Goal: Task Accomplishment & Management: Use online tool/utility

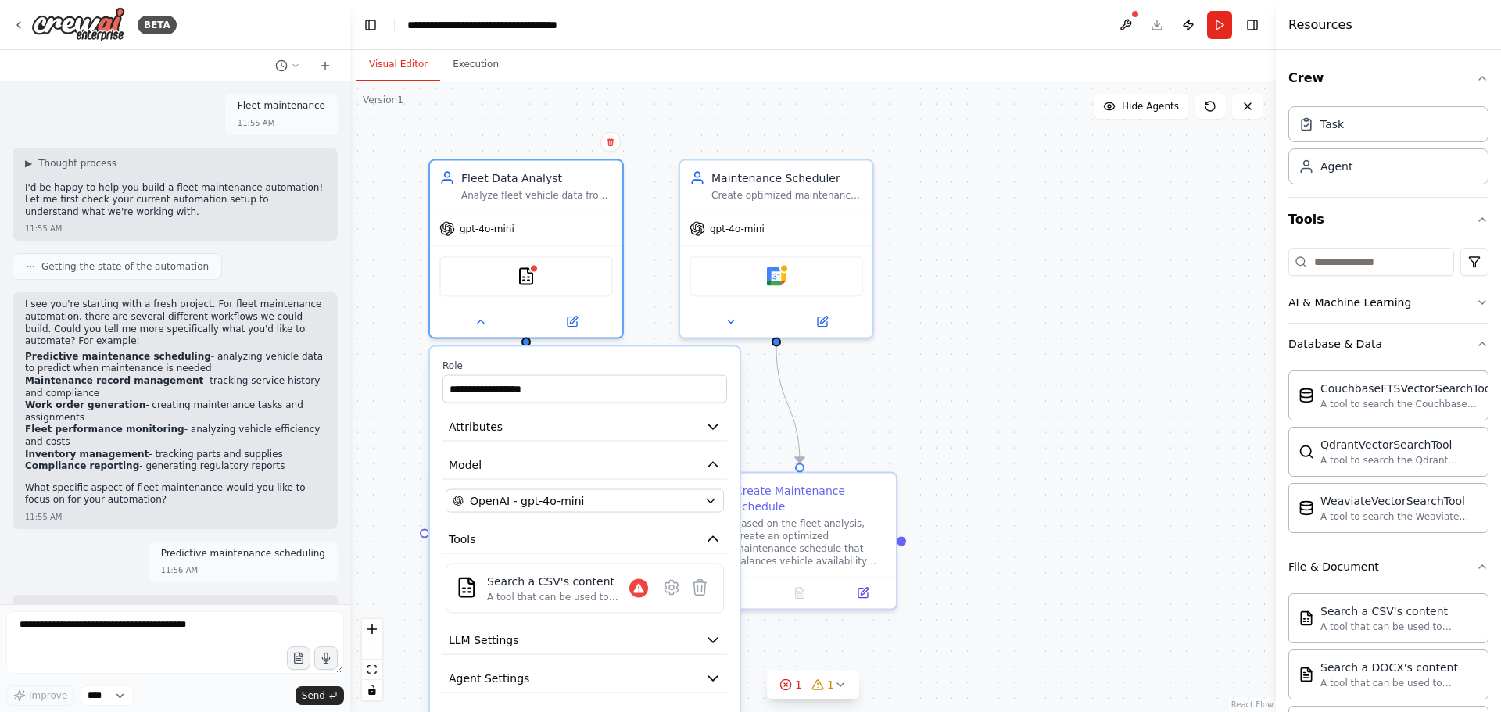
scroll to position [235, 0]
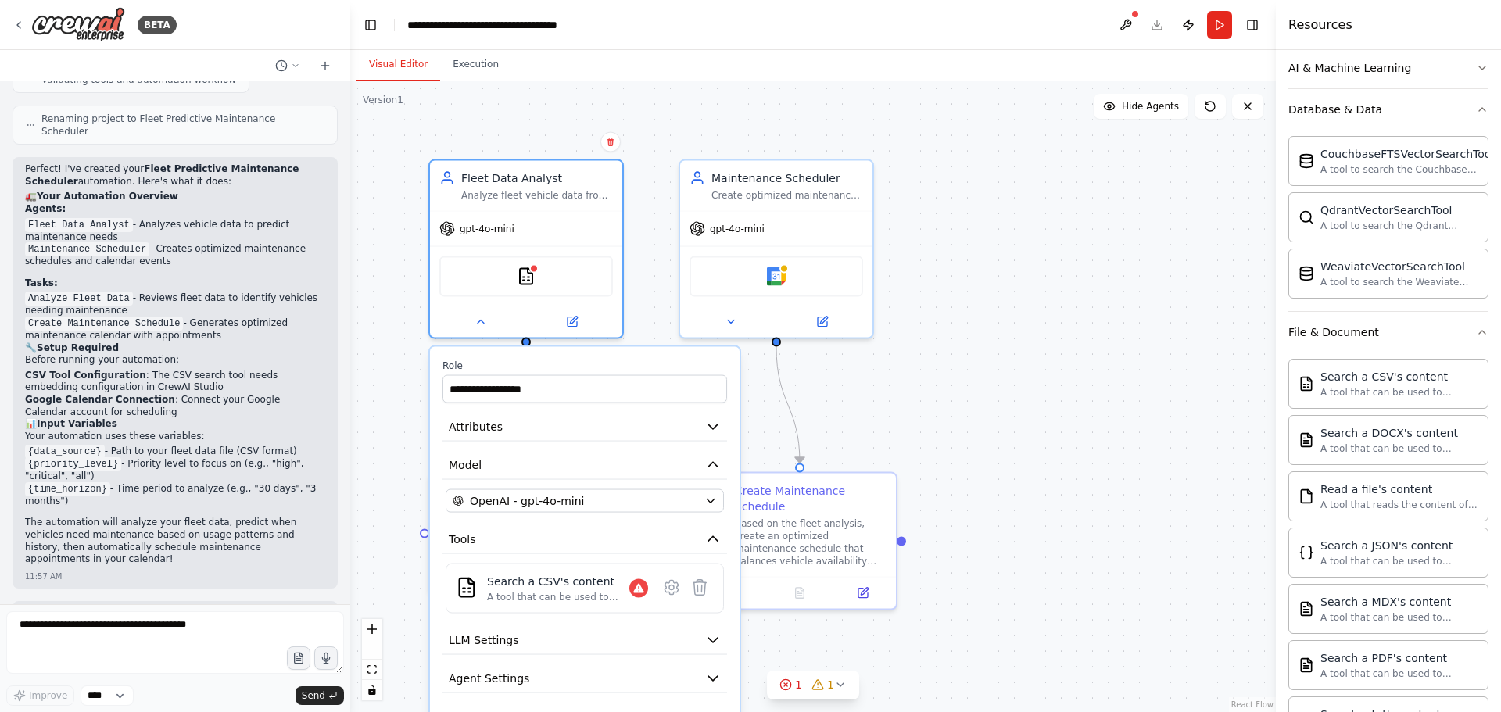
click at [1031, 433] on div "**********" at bounding box center [813, 396] width 926 height 631
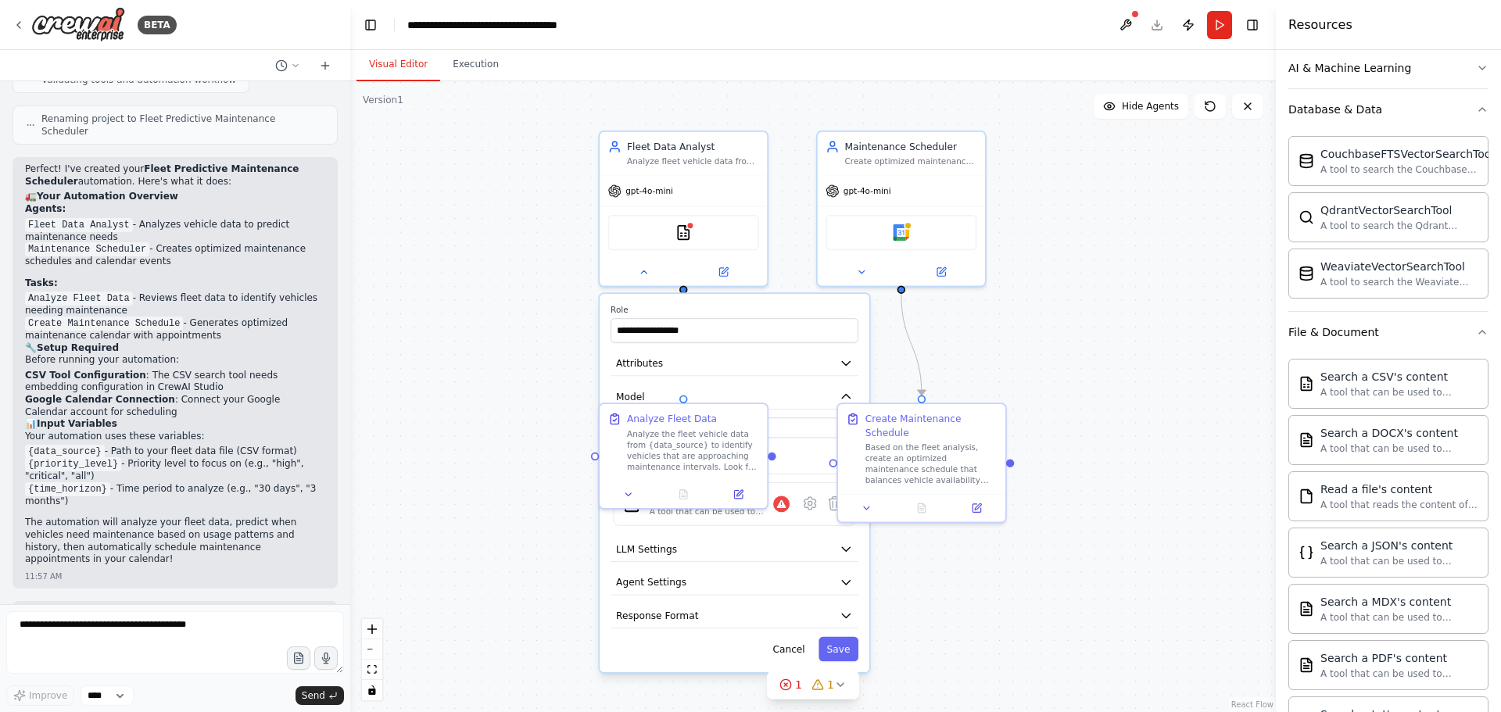
drag, startPoint x: 1026, startPoint y: 433, endPoint x: 1118, endPoint y: 369, distance: 112.4
click at [1118, 369] on div "**********" at bounding box center [813, 396] width 926 height 631
click at [456, 70] on button "Execution" at bounding box center [475, 64] width 71 height 33
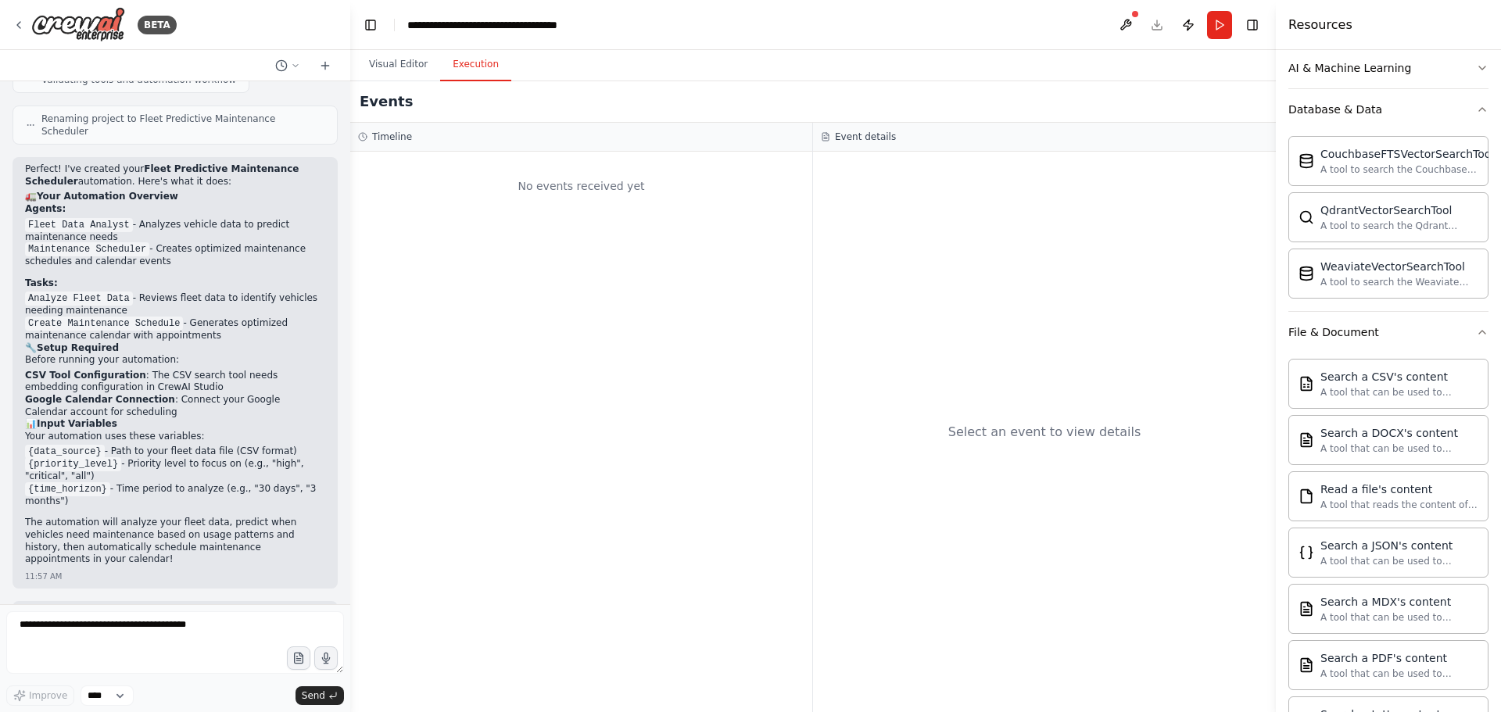
click at [188, 608] on p "Would you like me to modify any part of this automation or add additional featu…" at bounding box center [175, 626] width 300 height 37
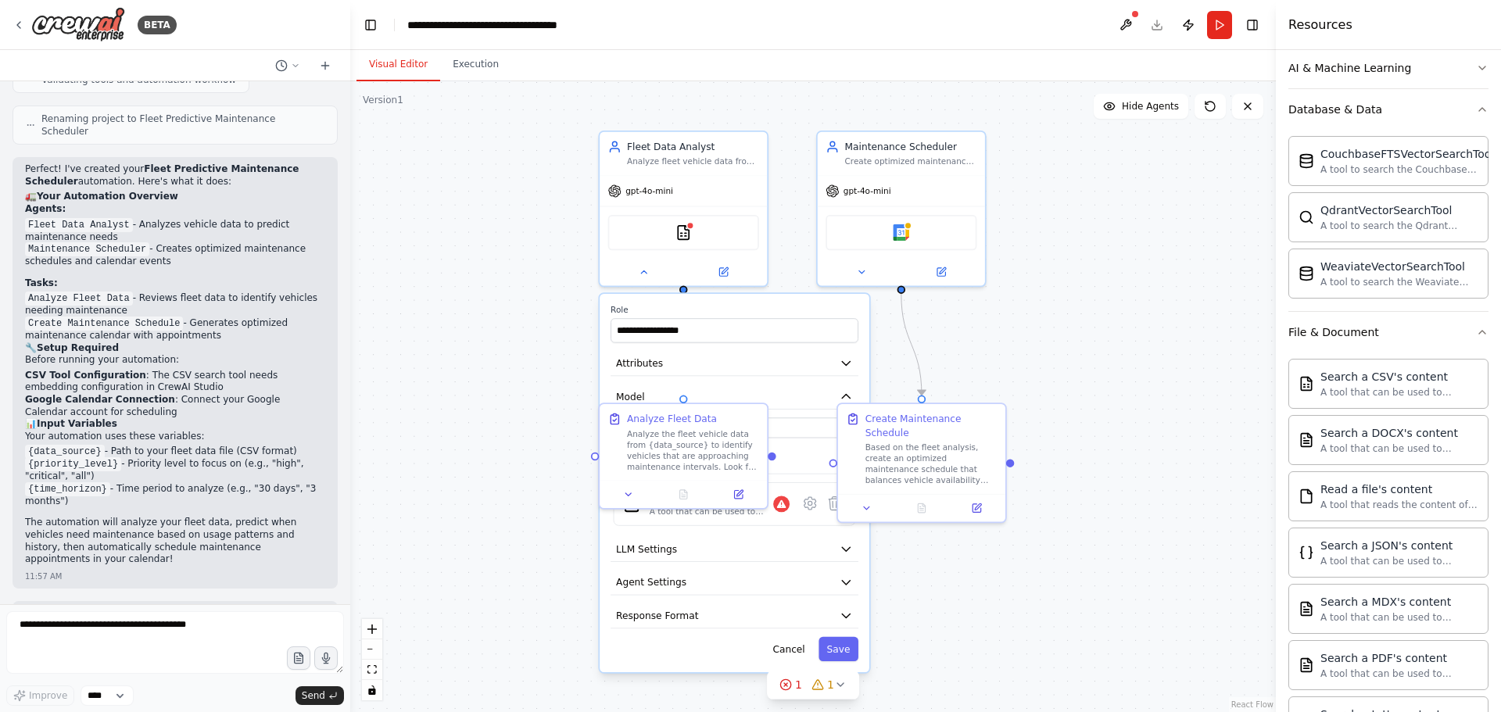
click at [392, 61] on button "Visual Editor" at bounding box center [399, 64] width 84 height 33
click at [672, 165] on div "Fleet Data Analyst Analyze fleet vehicle data from {data_source} to identify ma…" at bounding box center [683, 151] width 167 height 44
click at [1476, 103] on icon "button" at bounding box center [1482, 109] width 13 height 13
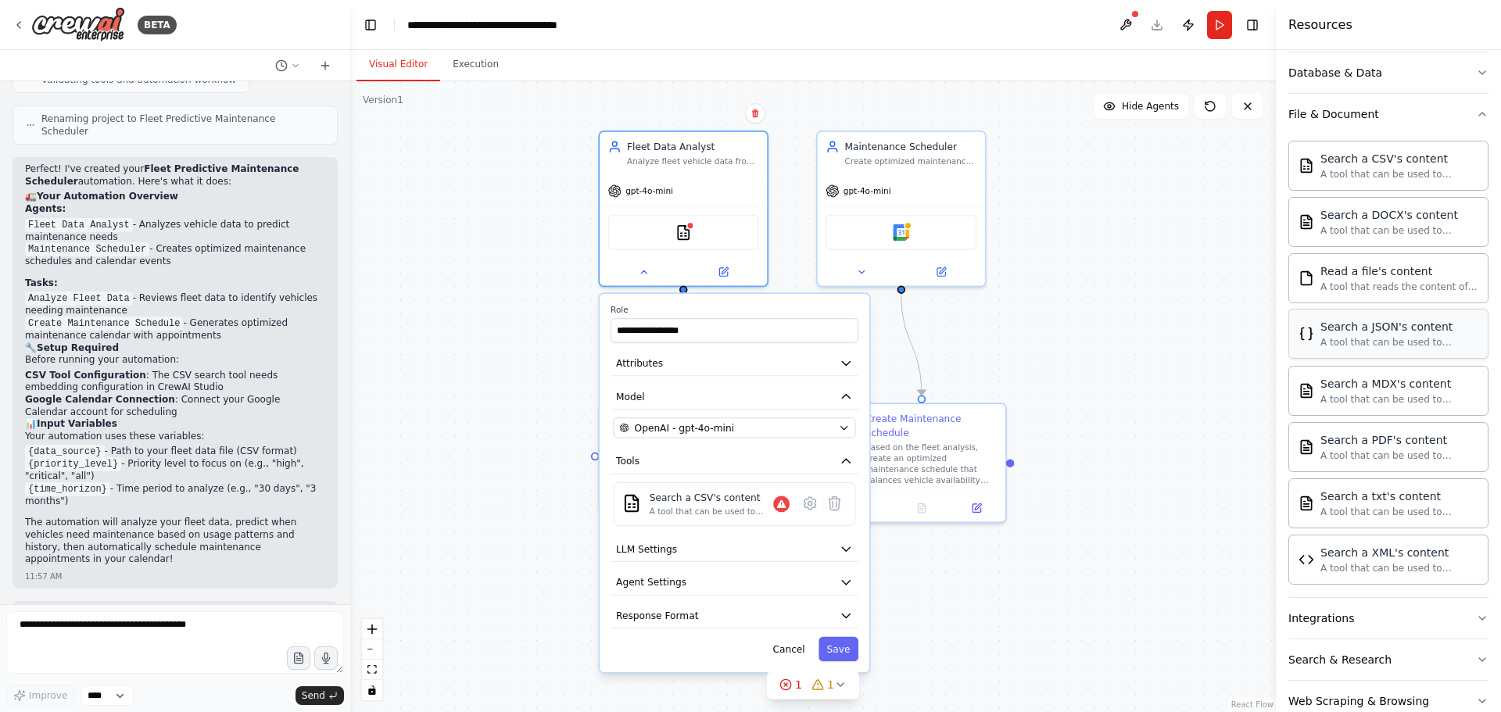
scroll to position [307, 0]
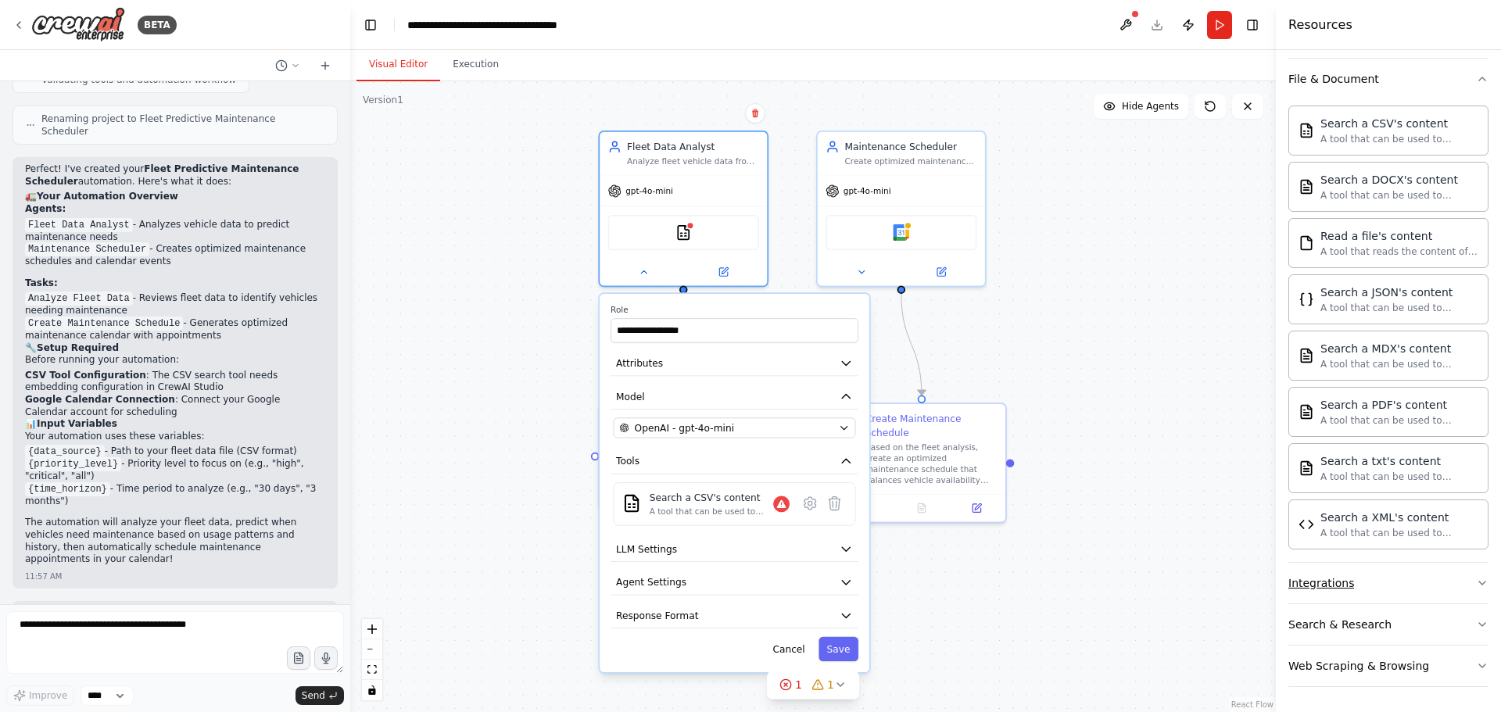
click at [1467, 576] on button "Integrations" at bounding box center [1389, 583] width 200 height 41
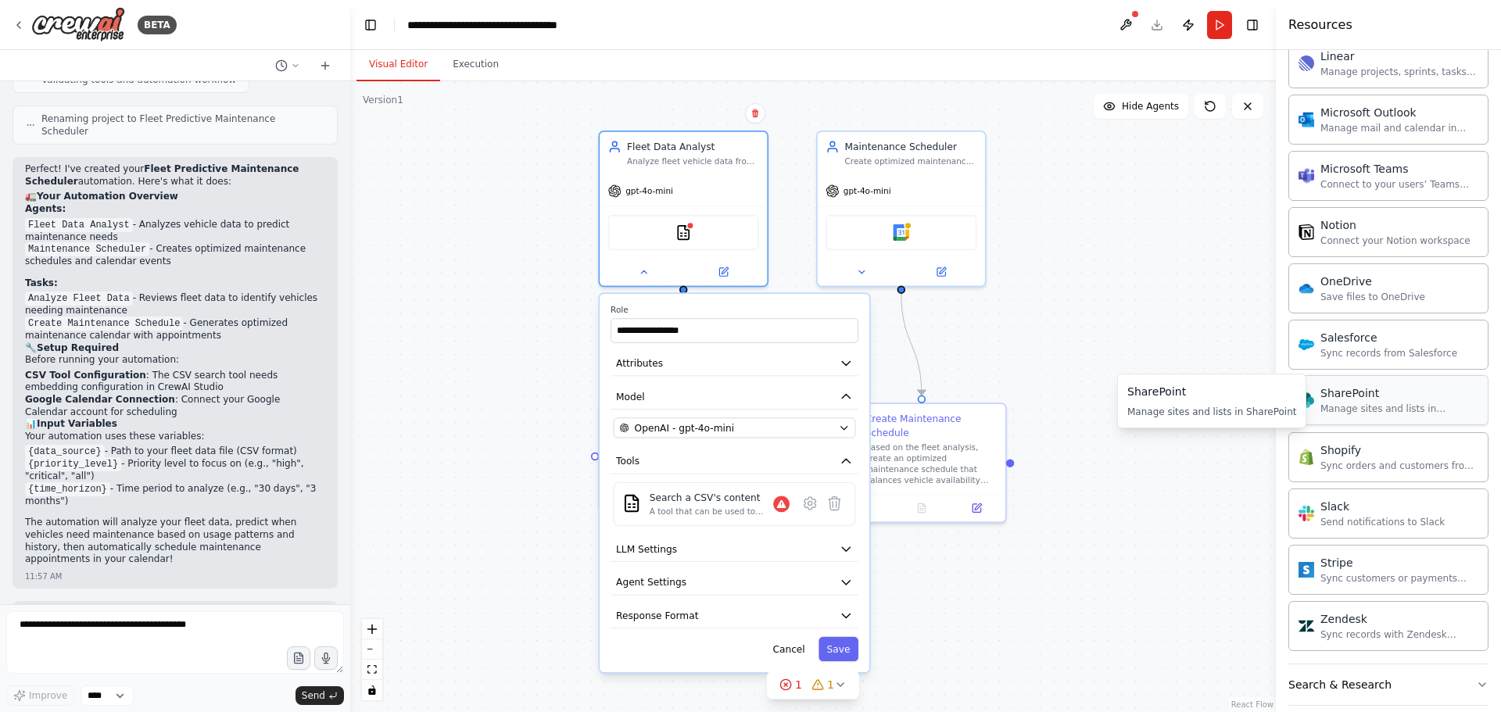
scroll to position [1558, 0]
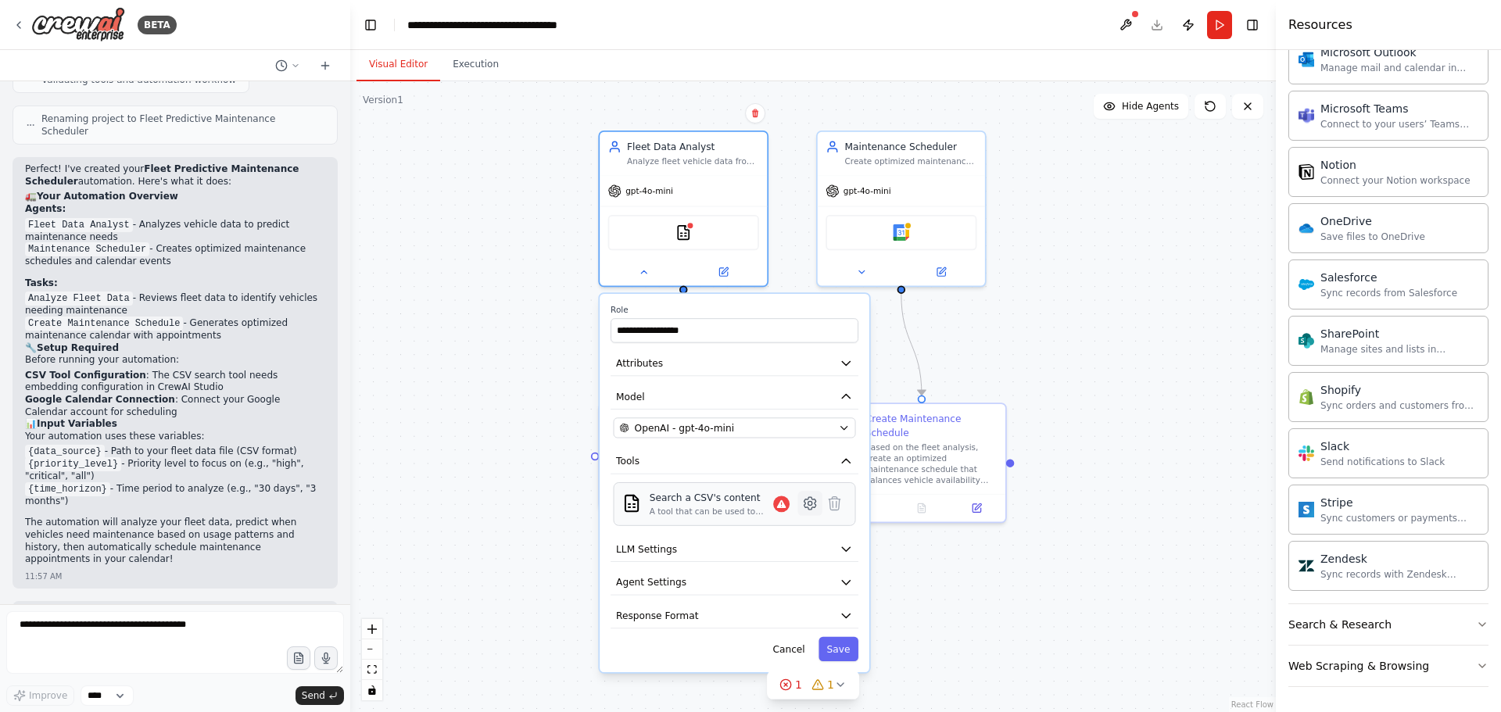
click at [816, 506] on icon at bounding box center [811, 503] width 12 height 13
click at [805, 503] on icon at bounding box center [811, 503] width 12 height 13
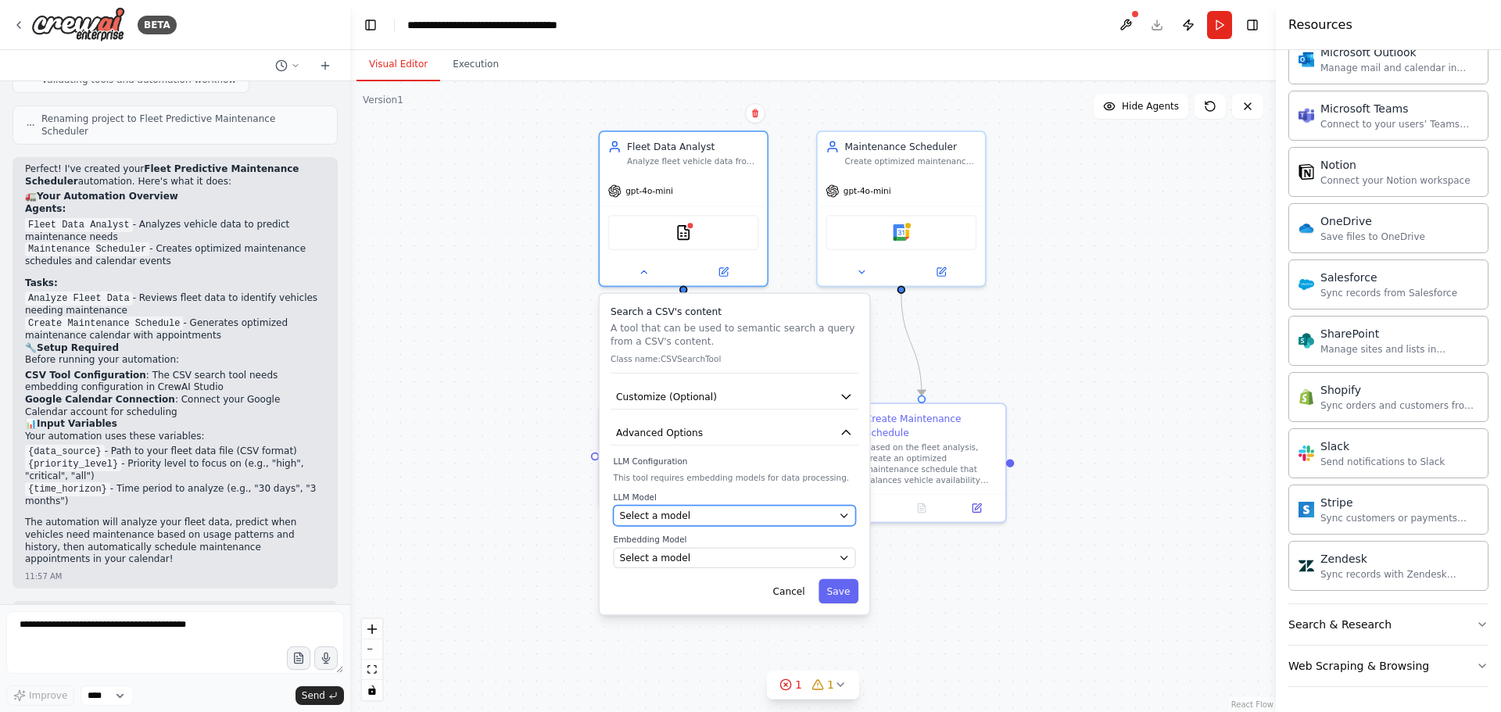
click at [734, 515] on div "Select a model" at bounding box center [725, 515] width 213 height 13
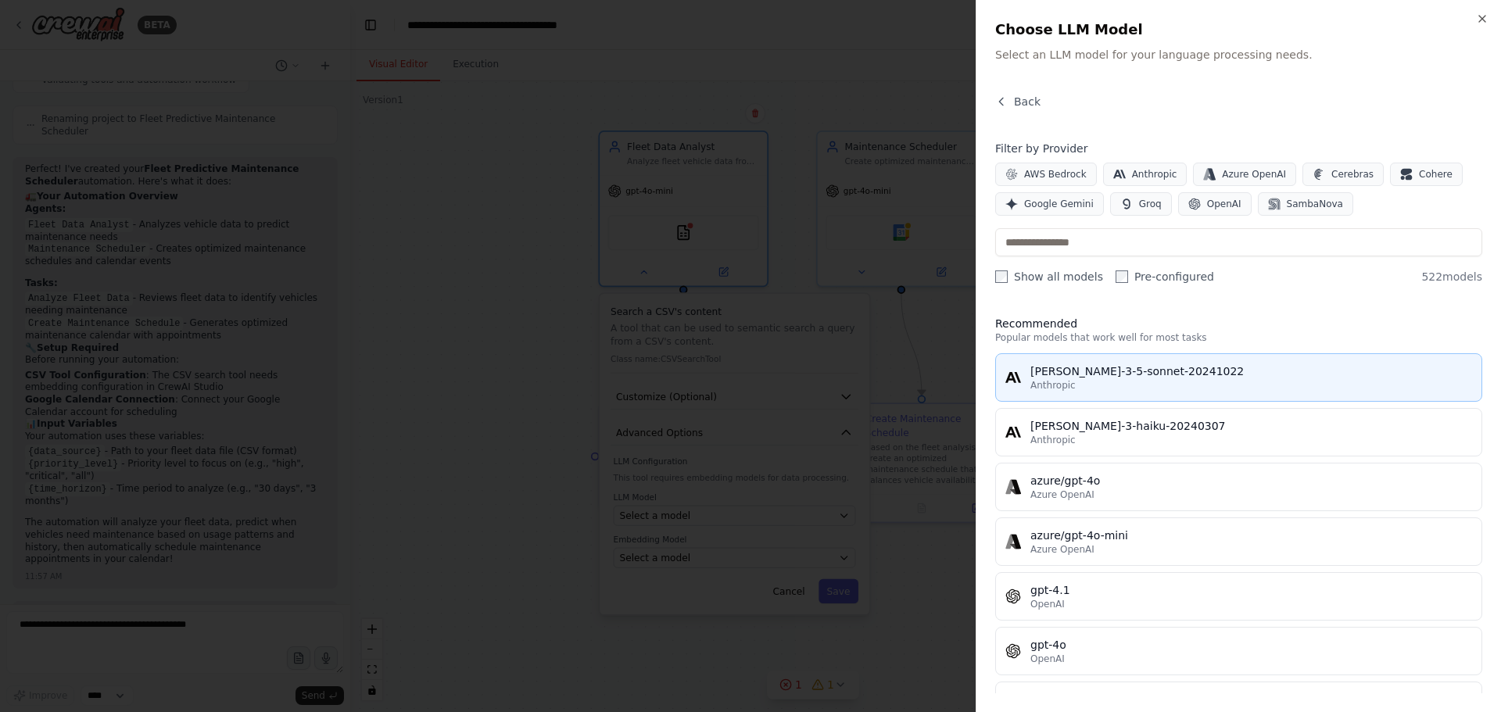
click at [1089, 378] on div "[PERSON_NAME]-3-5-sonnet-20241022" at bounding box center [1252, 372] width 442 height 16
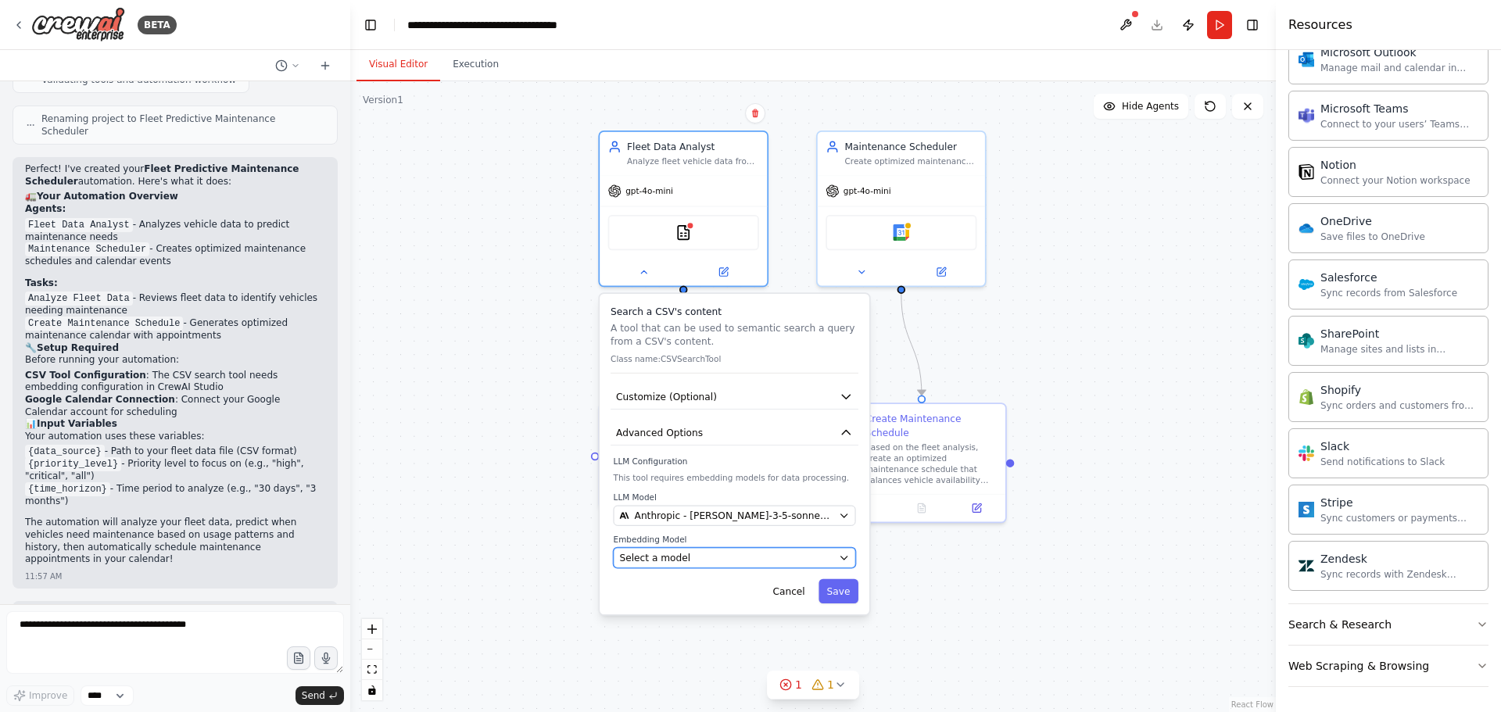
click at [653, 554] on span "Select a model" at bounding box center [654, 557] width 71 height 13
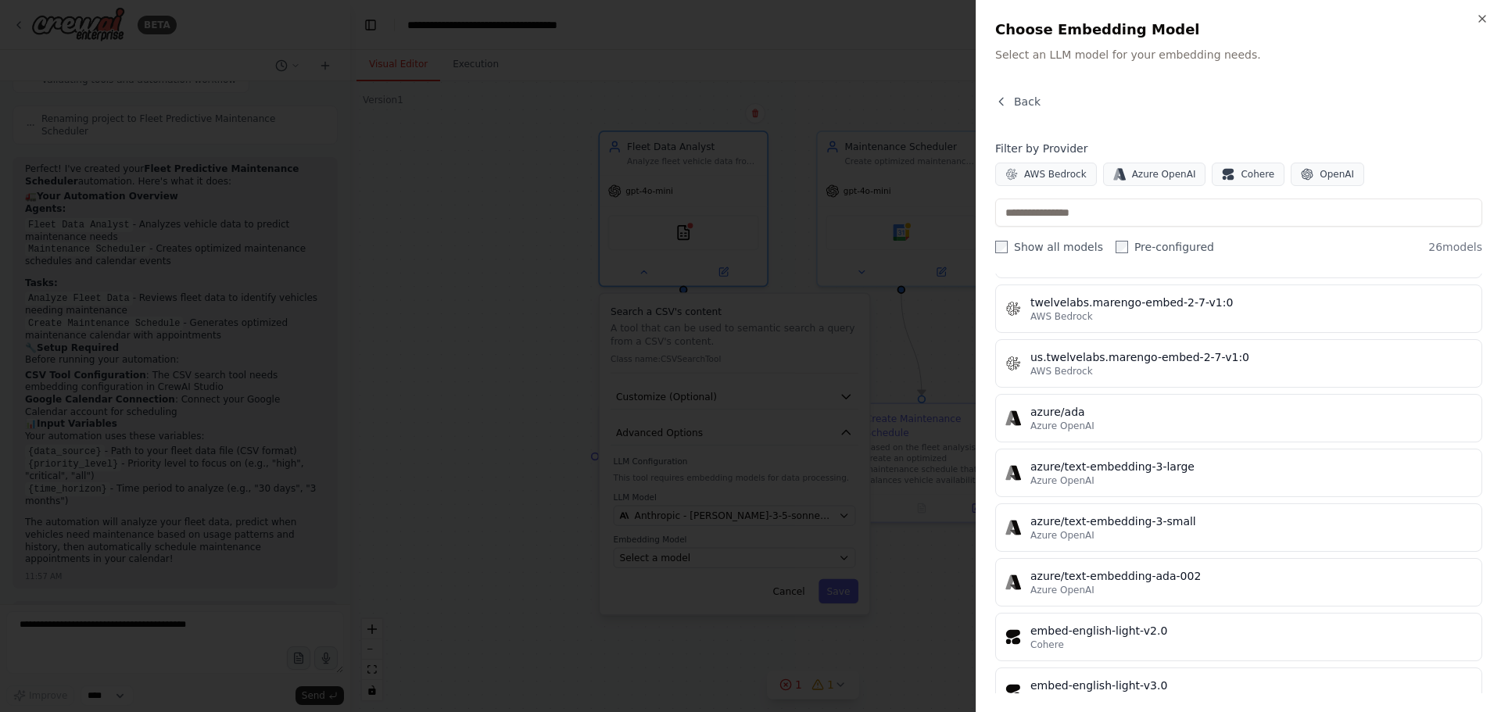
scroll to position [626, 0]
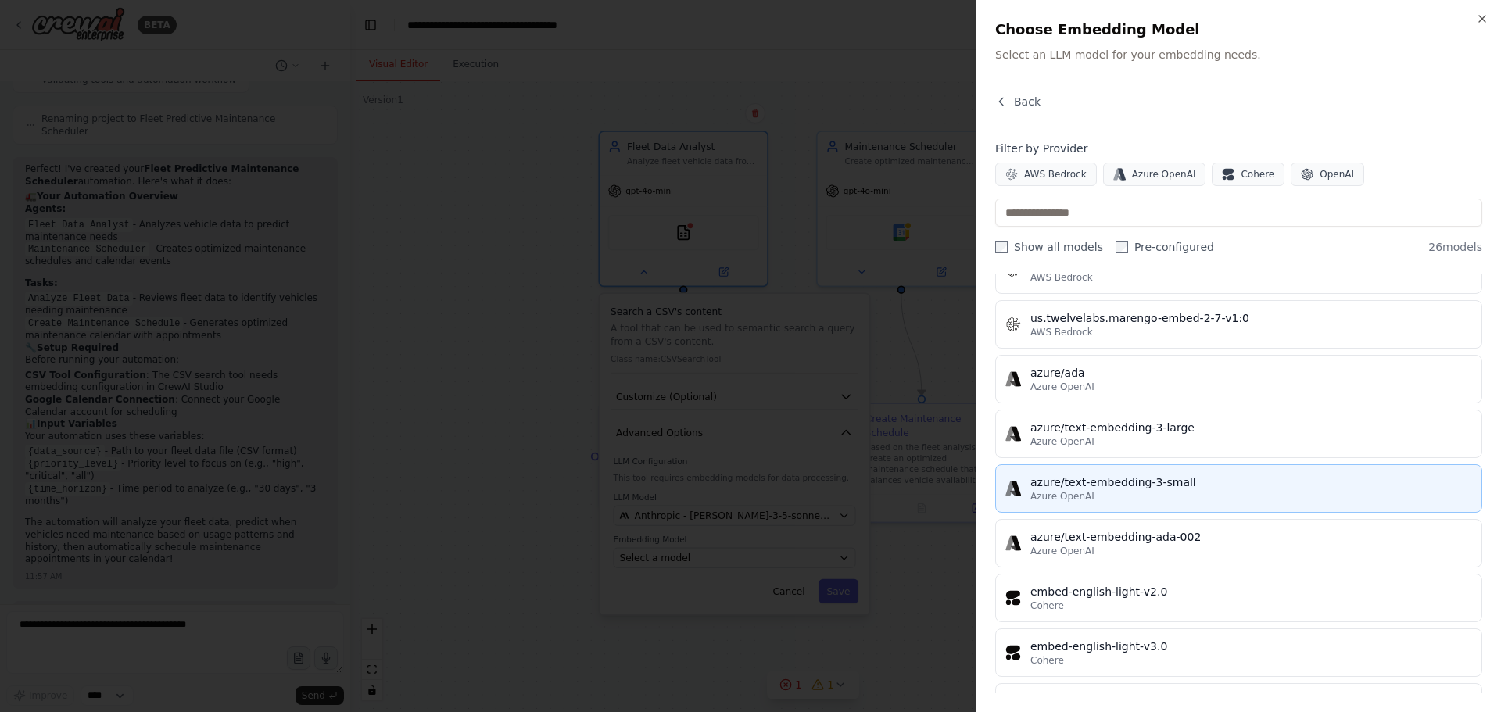
click at [1218, 484] on div "azure/text-embedding-3-small" at bounding box center [1252, 483] width 442 height 16
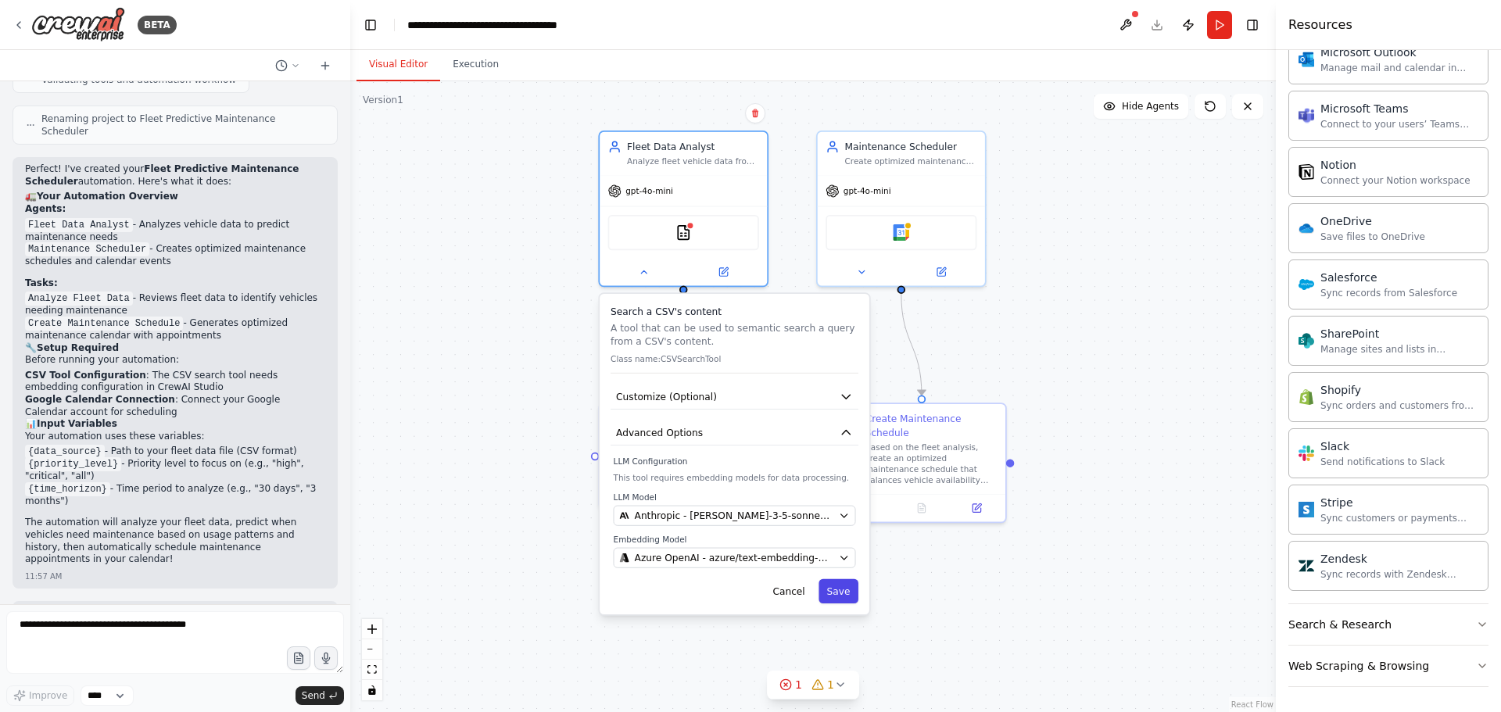
click at [845, 590] on button "Save" at bounding box center [839, 591] width 40 height 24
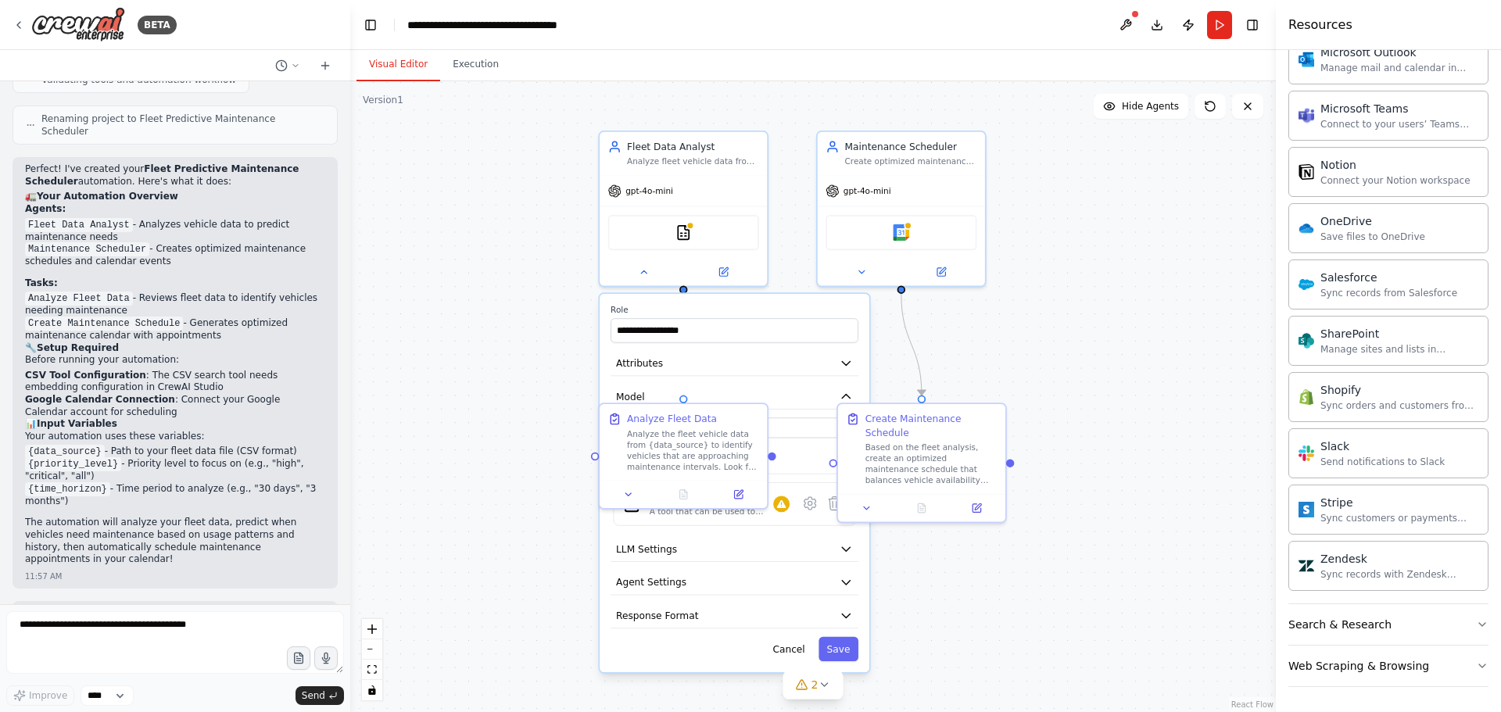
click at [737, 312] on label "Role" at bounding box center [735, 310] width 248 height 11
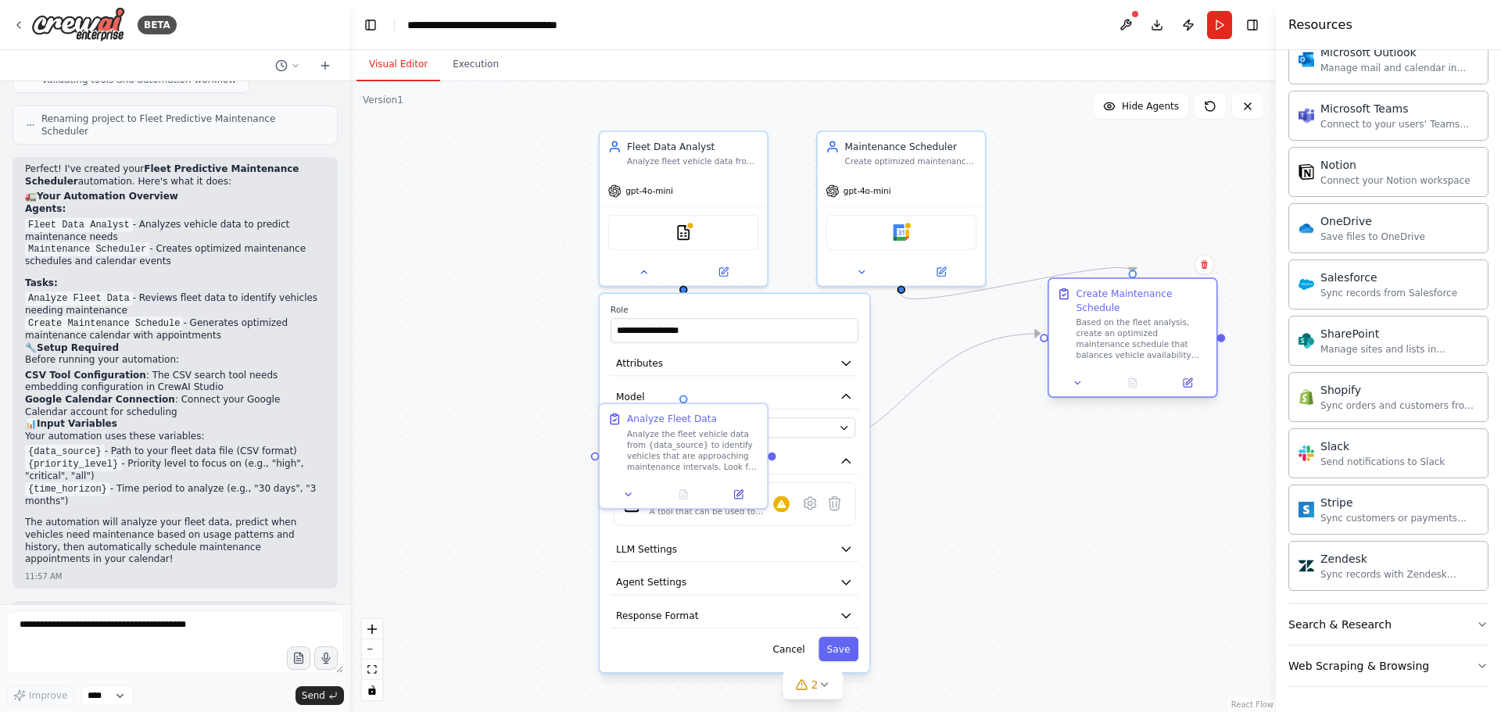
drag, startPoint x: 945, startPoint y: 442, endPoint x: 1161, endPoint y: 318, distance: 249.4
click at [1161, 318] on div "Based on the fleet analysis, create an optimized maintenance schedule that bala…" at bounding box center [1143, 339] width 132 height 44
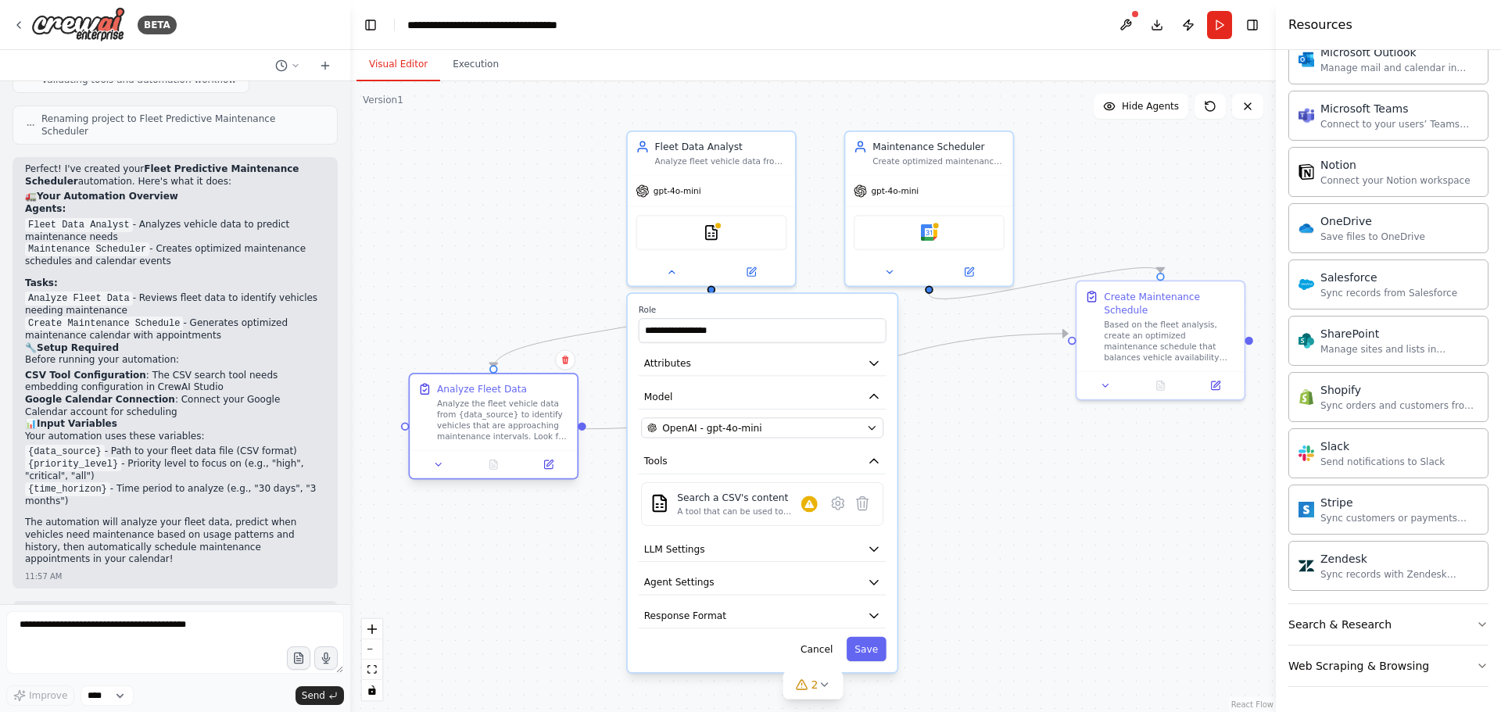
drag, startPoint x: 653, startPoint y: 457, endPoint x: 434, endPoint y: 425, distance: 221.3
click at [437, 426] on div "Analyze the fleet vehicle data from {data_source} to identify vehicles that are…" at bounding box center [503, 421] width 132 height 44
click at [81, 445] on code "{data_source}" at bounding box center [65, 452] width 80 height 14
click at [74, 445] on code "{data_source}" at bounding box center [65, 452] width 80 height 14
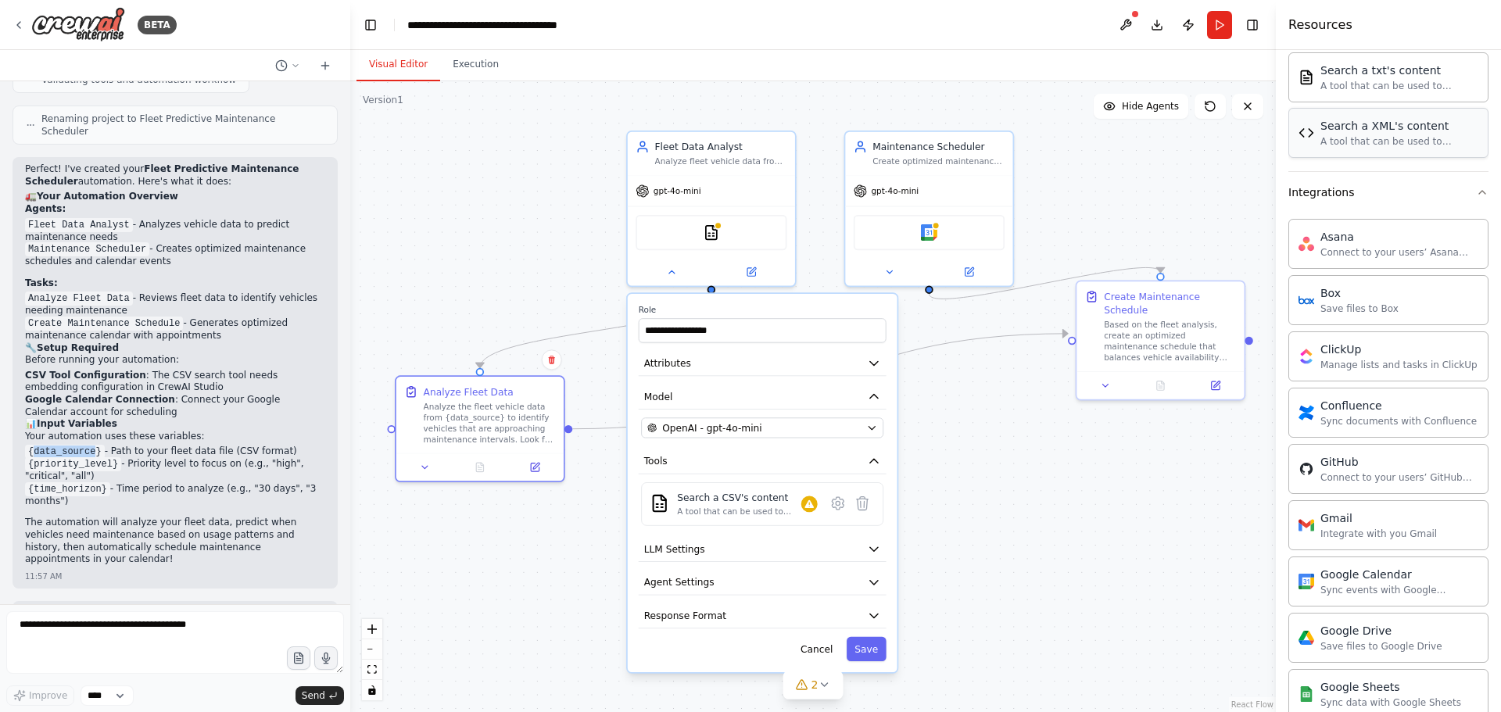
scroll to position [228, 0]
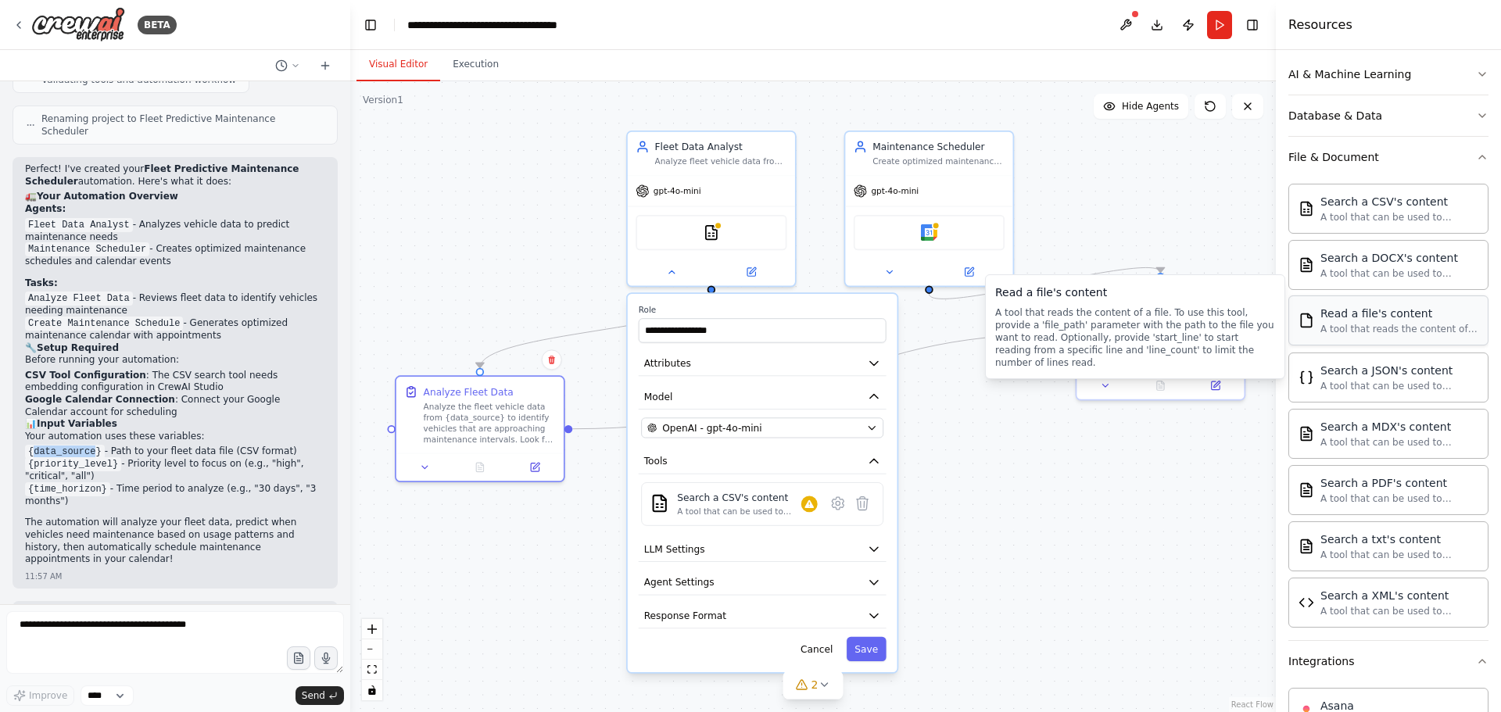
click at [1408, 325] on div "A tool that reads the content of a file. To use this tool, provide a 'file_path…" at bounding box center [1400, 329] width 158 height 13
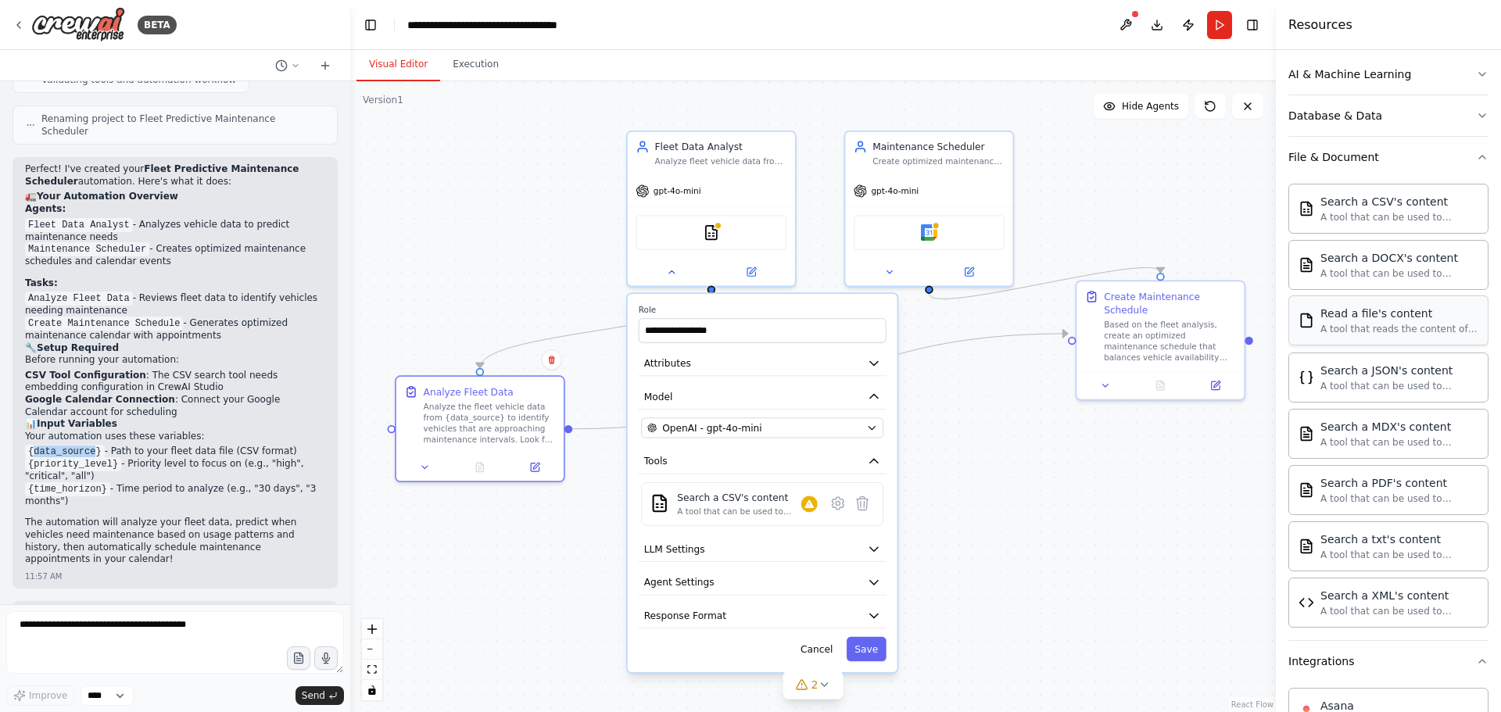
click at [1397, 318] on div "Read a file's content" at bounding box center [1400, 314] width 158 height 16
click at [1350, 323] on div "A tool that reads the content of a file. To use this tool, provide a 'file_path…" at bounding box center [1400, 329] width 158 height 13
click at [717, 363] on button "Attributes" at bounding box center [763, 363] width 248 height 25
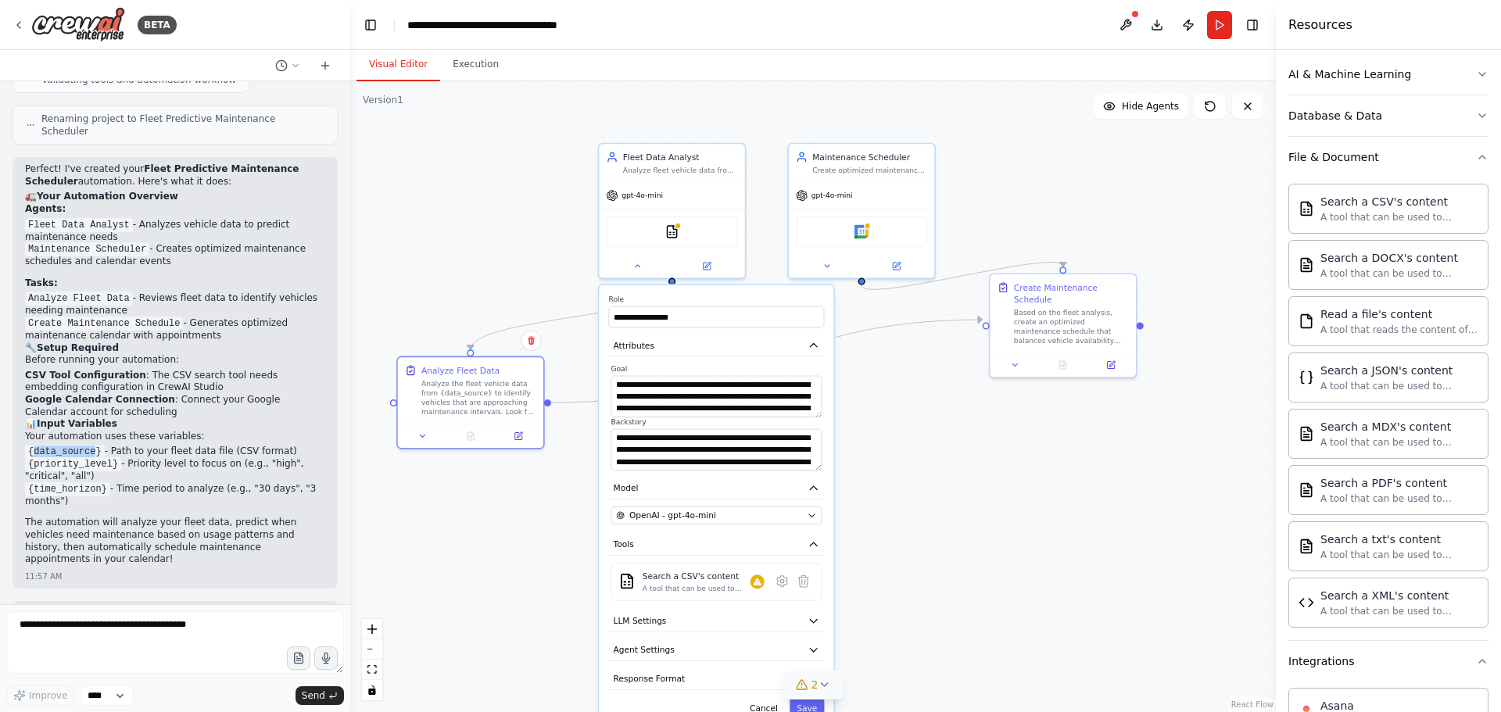
click at [820, 680] on icon at bounding box center [824, 685] width 13 height 13
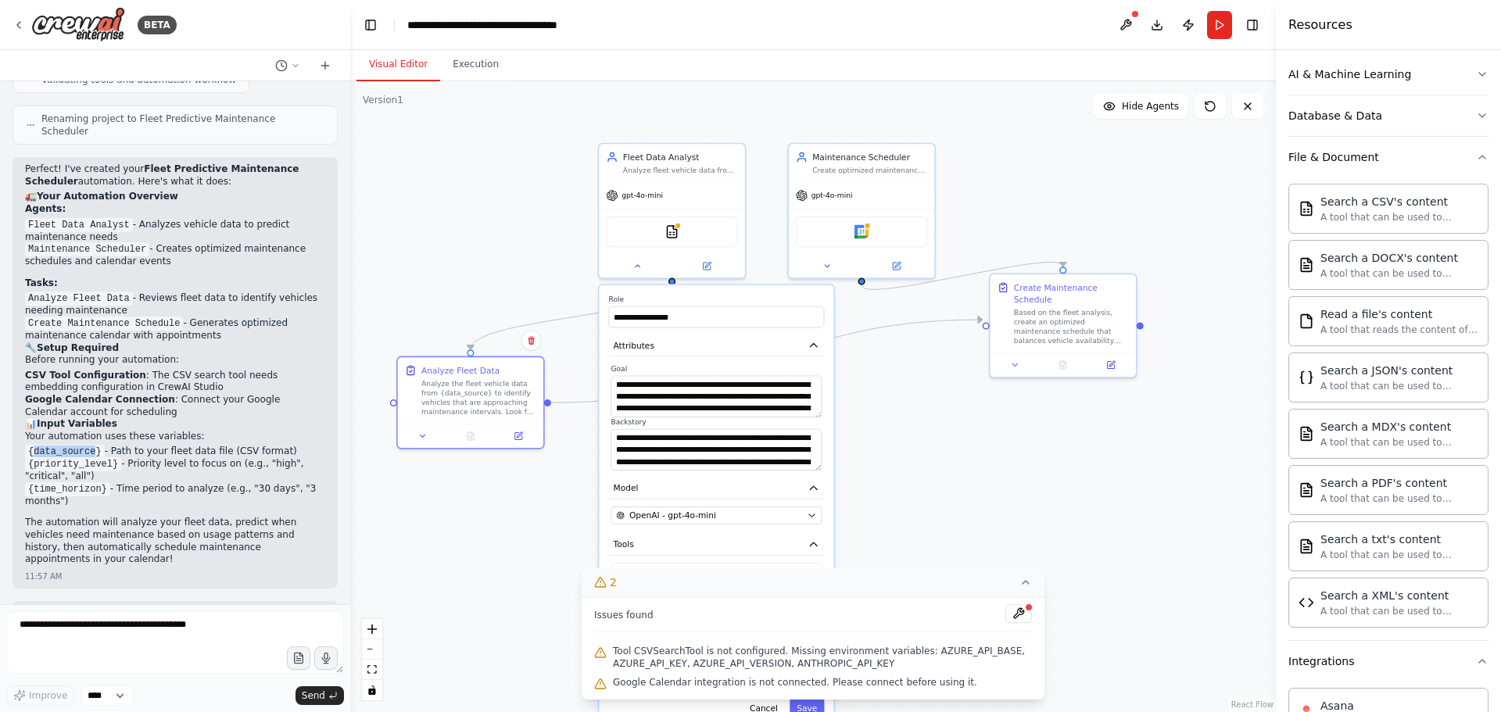
click at [1028, 434] on div "**********" at bounding box center [813, 396] width 926 height 631
click at [1153, 27] on button "Download" at bounding box center [1157, 25] width 25 height 28
